Goal: Check status: Check status

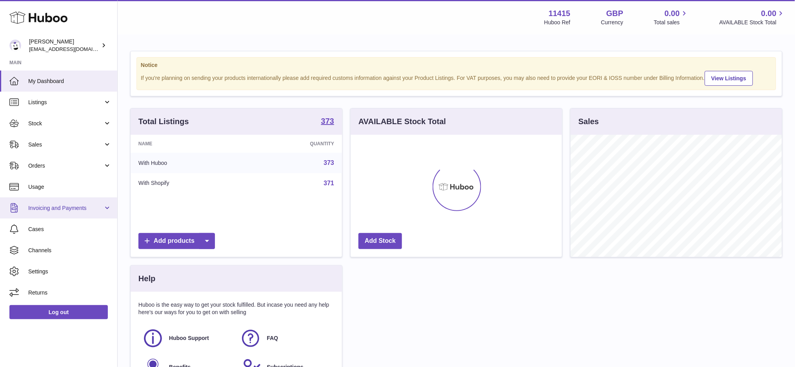
scroll to position [122, 211]
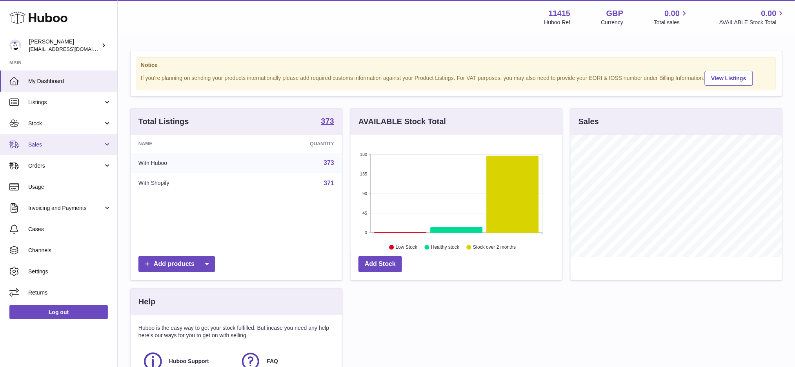
click at [69, 151] on link "Sales" at bounding box center [58, 144] width 117 height 21
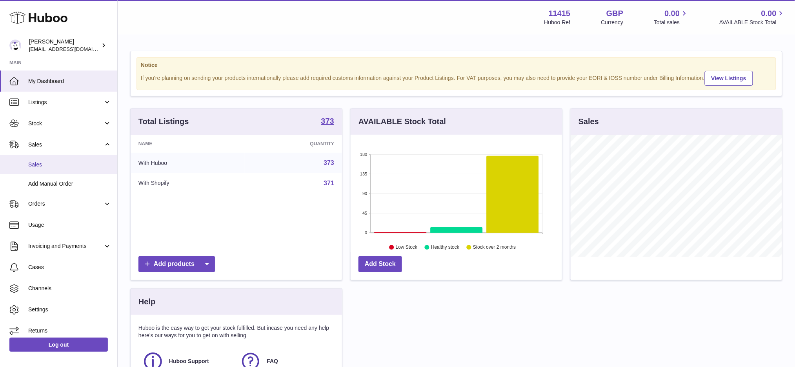
click at [60, 169] on link "Sales" at bounding box center [58, 164] width 117 height 19
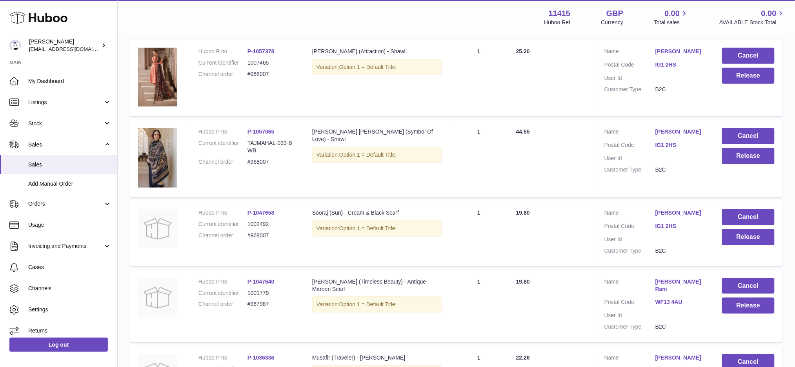
scroll to position [258, 0]
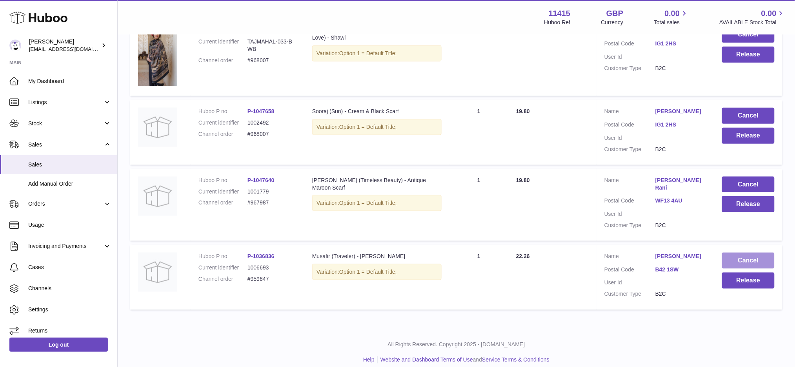
click at [737, 253] on button "Cancel" at bounding box center [748, 261] width 53 height 16
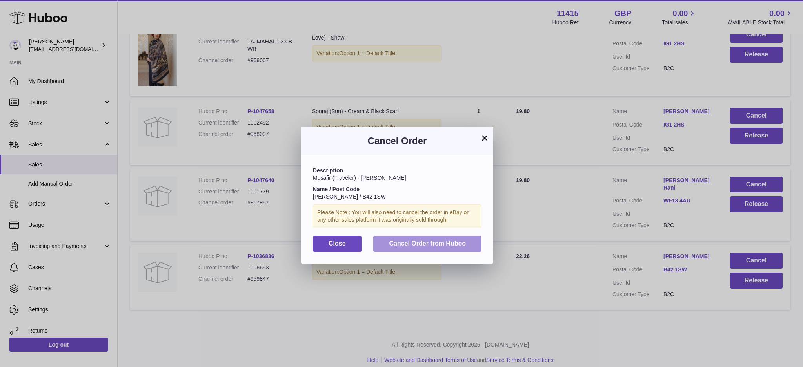
click at [405, 244] on span "Cancel Order from Huboo" at bounding box center [427, 243] width 77 height 7
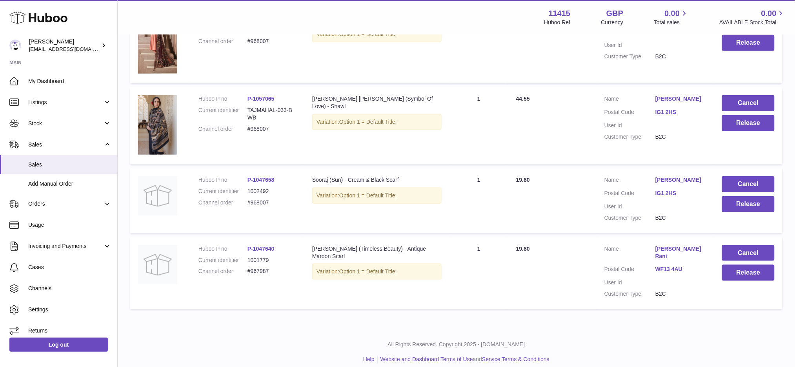
scroll to position [137, 0]
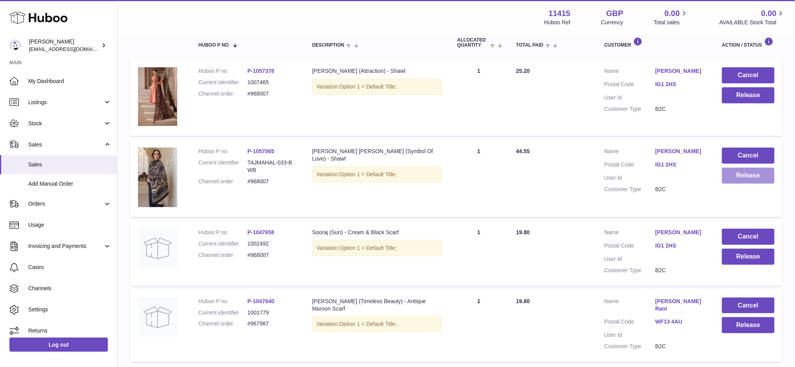
click at [738, 182] on button "Release" at bounding box center [748, 176] width 53 height 16
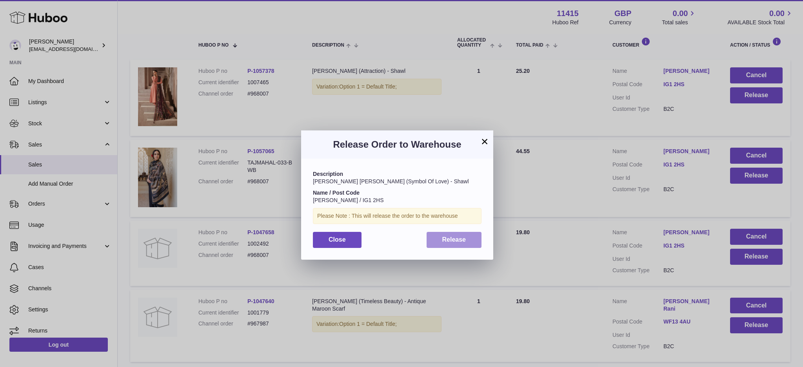
click at [449, 247] on button "Release" at bounding box center [454, 240] width 55 height 16
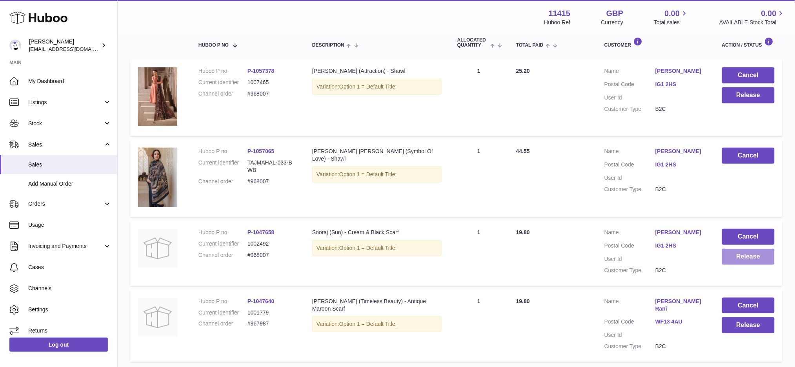
click at [733, 262] on button "Release" at bounding box center [748, 257] width 53 height 16
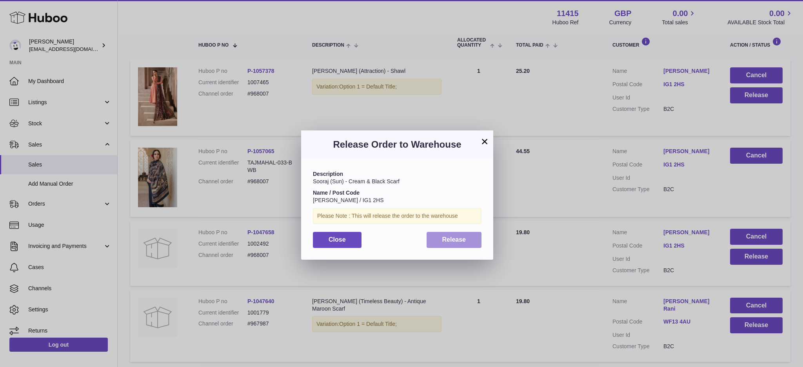
drag, startPoint x: 463, startPoint y: 240, endPoint x: 489, endPoint y: 254, distance: 29.1
click at [464, 242] on span "Release" at bounding box center [454, 239] width 24 height 7
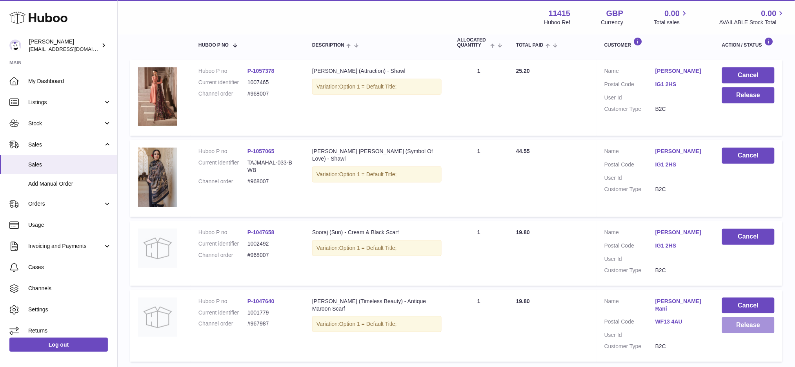
click at [748, 325] on button "Release" at bounding box center [748, 326] width 53 height 16
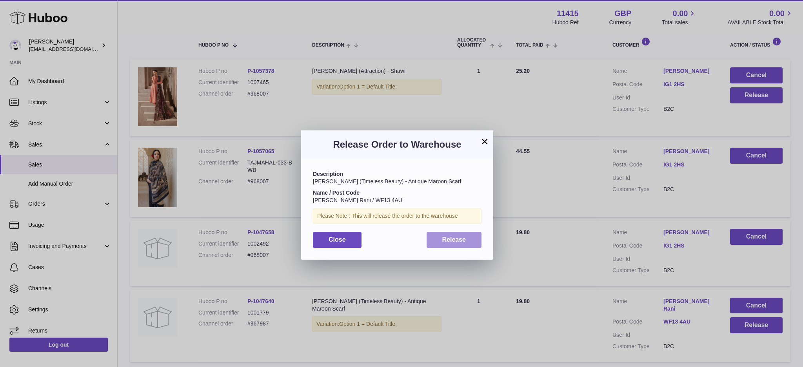
click at [470, 244] on button "Release" at bounding box center [454, 240] width 55 height 16
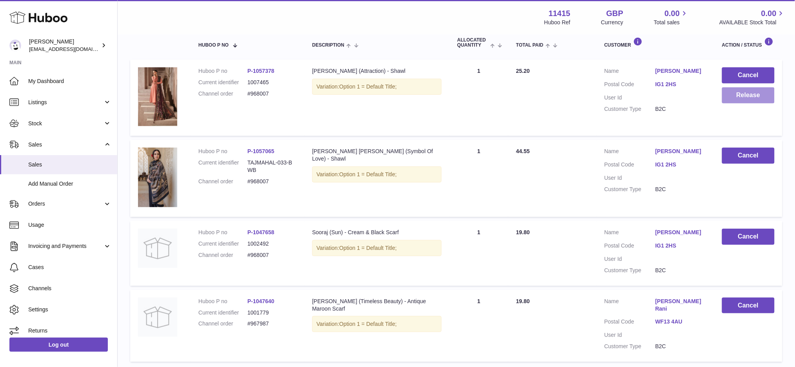
click at [747, 95] on button "Release" at bounding box center [748, 95] width 53 height 16
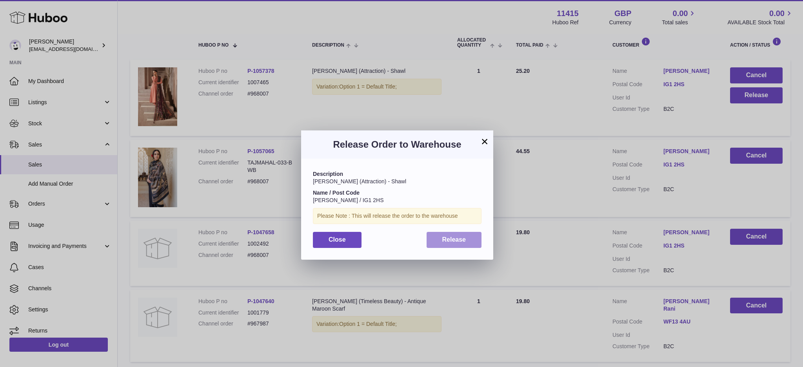
click at [449, 236] on span "Release" at bounding box center [454, 239] width 24 height 7
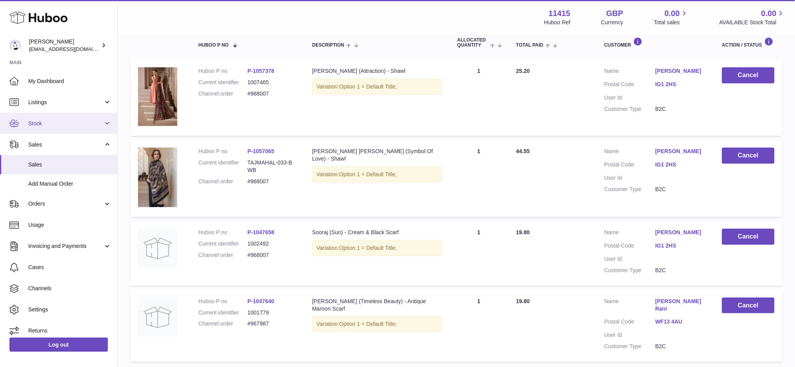
click at [58, 118] on link "Stock" at bounding box center [58, 123] width 117 height 21
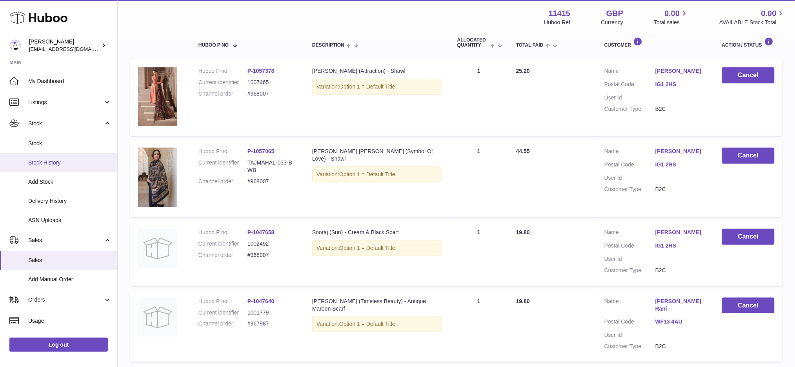
click at [59, 167] on link "Stock History" at bounding box center [58, 162] width 117 height 19
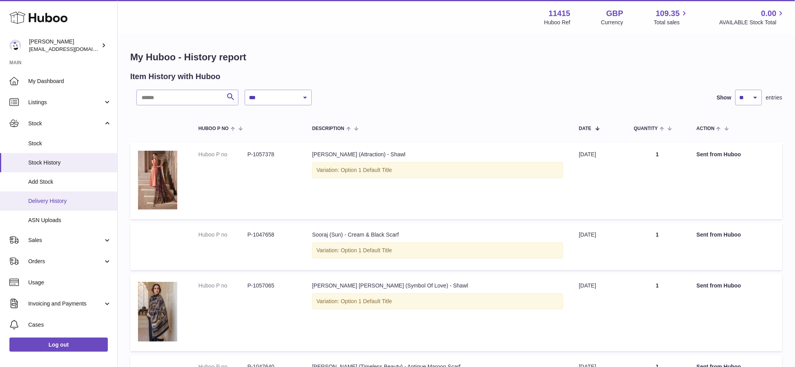
click at [57, 203] on span "Delivery History" at bounding box center [69, 201] width 83 height 7
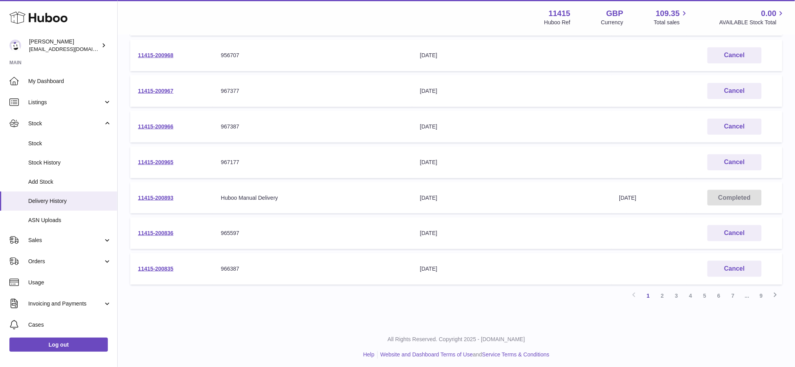
scroll to position [224, 0]
drag, startPoint x: 663, startPoint y: 292, endPoint x: 560, endPoint y: 264, distance: 106.9
click at [663, 292] on link "2" at bounding box center [662, 294] width 14 height 14
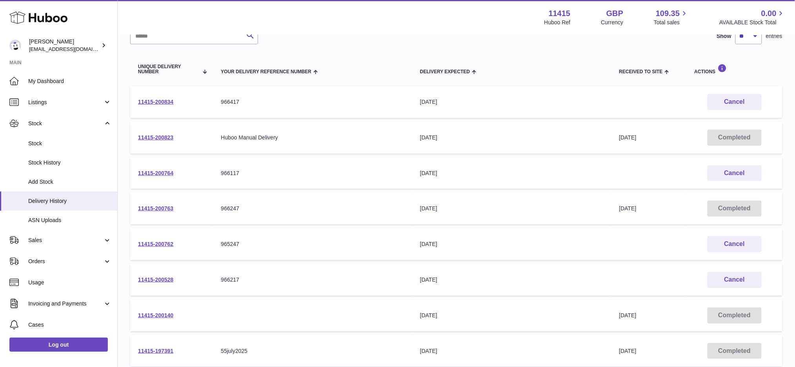
scroll to position [87, 0]
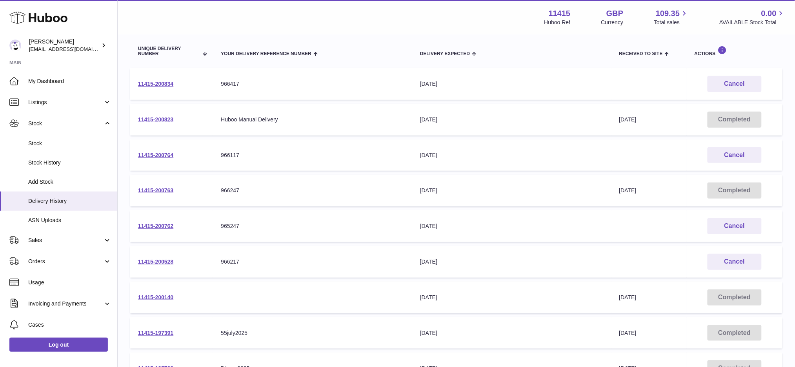
drag, startPoint x: 260, startPoint y: 194, endPoint x: 206, endPoint y: 199, distance: 54.0
click at [206, 199] on tr "11415-200763 Your Delivery Reference Number 966247 Delivery Expected 30th Sep 2…" at bounding box center [456, 191] width 652 height 32
click at [166, 188] on link "11415-200763" at bounding box center [155, 190] width 35 height 6
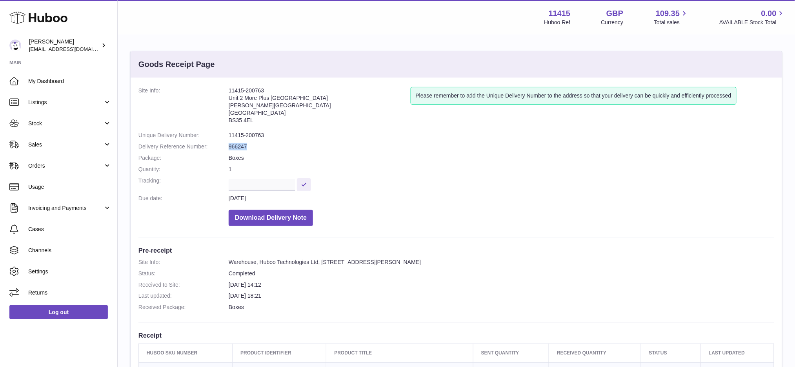
drag, startPoint x: 251, startPoint y: 149, endPoint x: 223, endPoint y: 153, distance: 28.5
click at [223, 153] on dl "Site Info: 11415-200763 Unit [GEOGRAPHIC_DATA][STREET_ADDRESS][PERSON_NAME] Ple…" at bounding box center [456, 158] width 636 height 143
copy dl "966247"
click at [65, 125] on span "Stock" at bounding box center [65, 123] width 75 height 7
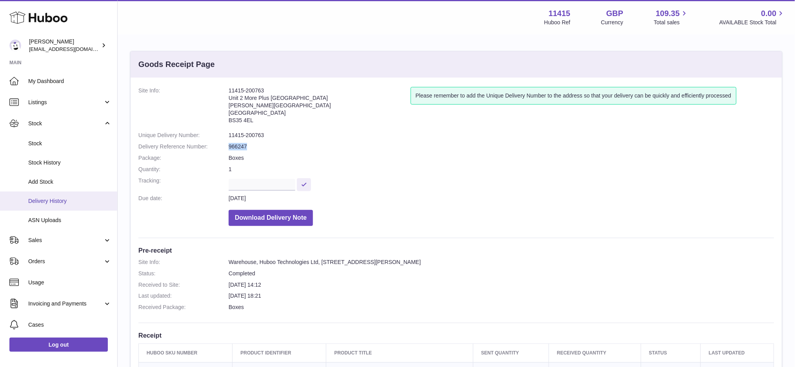
click at [58, 202] on span "Delivery History" at bounding box center [69, 201] width 83 height 7
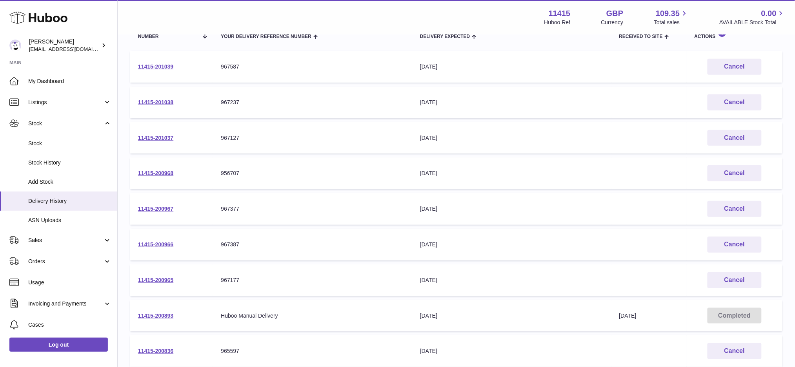
scroll to position [224, 0]
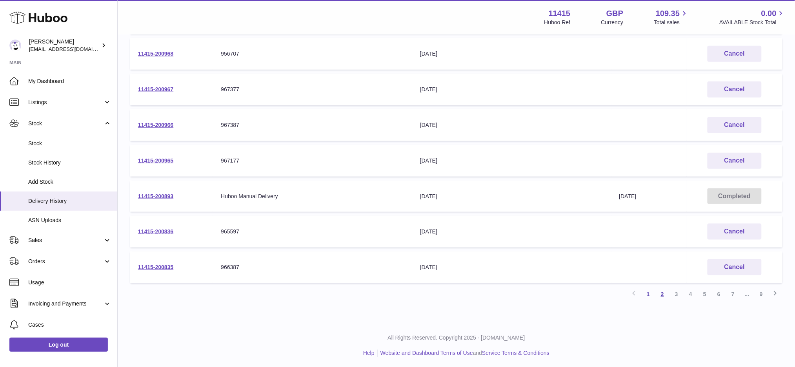
click at [662, 292] on link "2" at bounding box center [662, 294] width 14 height 14
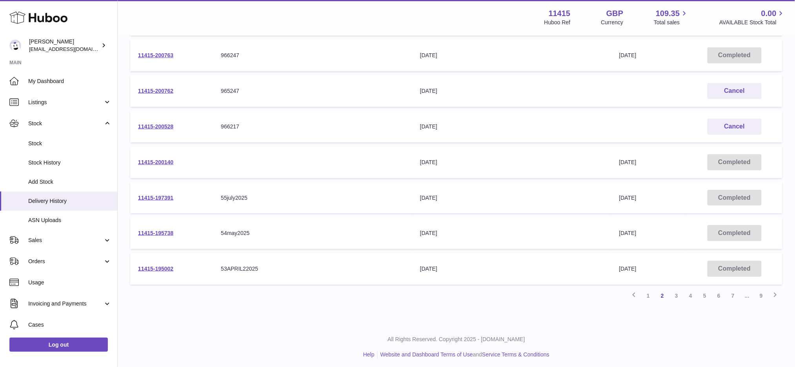
scroll to position [224, 0]
click at [678, 291] on link "3" at bounding box center [676, 294] width 14 height 14
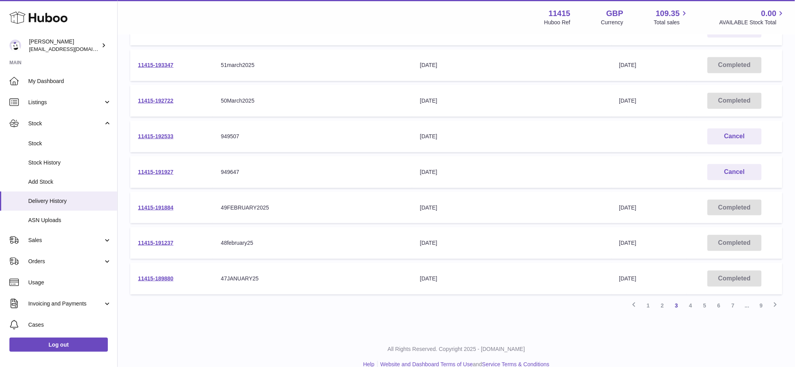
scroll to position [224, 0]
